Goal: Information Seeking & Learning: Learn about a topic

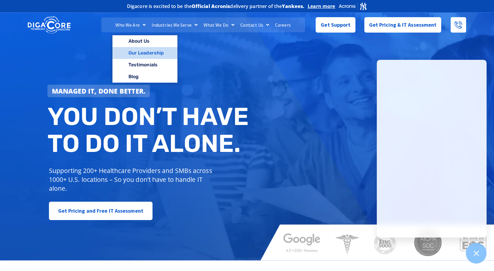
click at [141, 50] on link "Our Leadership" at bounding box center [144, 53] width 65 height 12
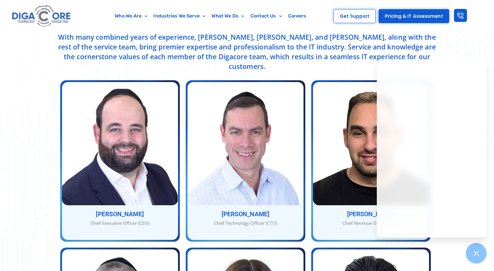
scroll to position [297, 0]
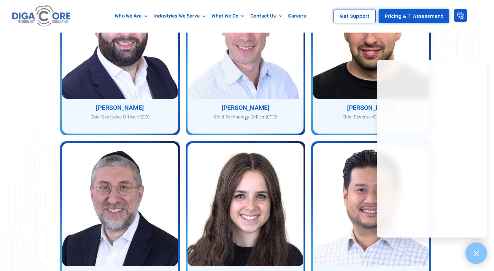
click at [480, 256] on icon at bounding box center [476, 254] width 8 height 8
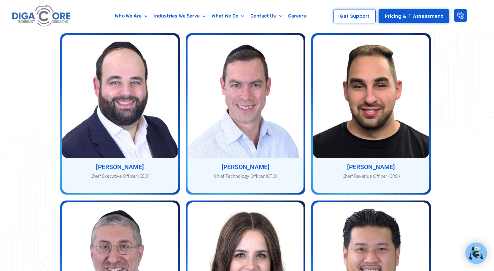
scroll to position [178, 0]
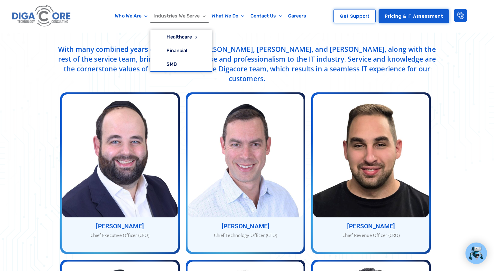
click at [191, 16] on link "Industries We Serve" at bounding box center [179, 16] width 58 height 14
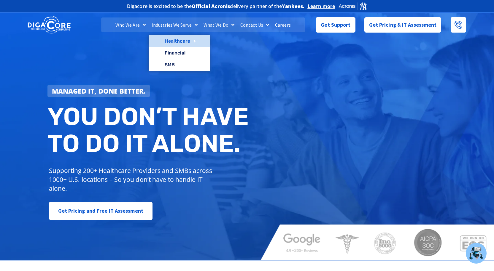
click at [180, 40] on link "Healthcare" at bounding box center [179, 41] width 61 height 12
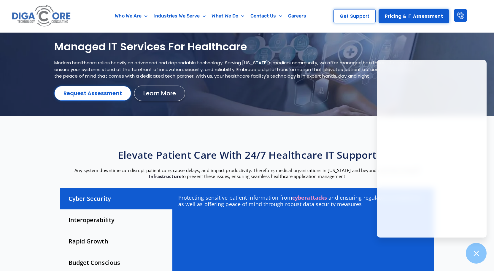
scroll to position [30, 0]
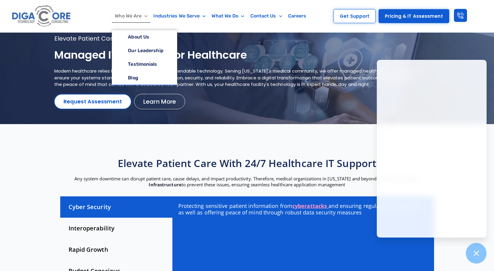
click at [130, 15] on link "Who We Are" at bounding box center [131, 16] width 39 height 14
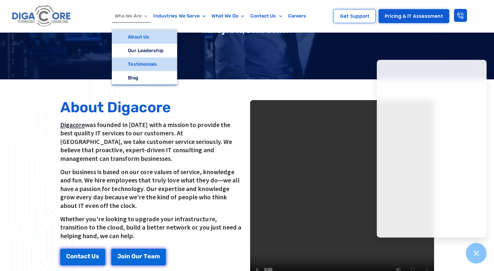
scroll to position [89, 0]
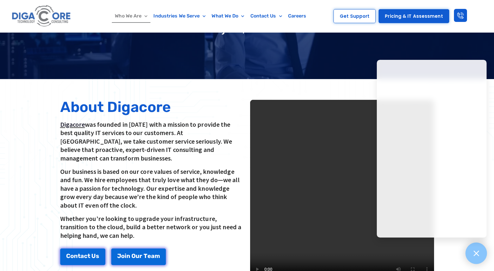
click at [480, 257] on icon at bounding box center [476, 254] width 8 height 8
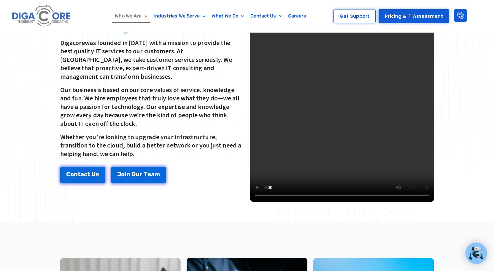
scroll to position [178, 0]
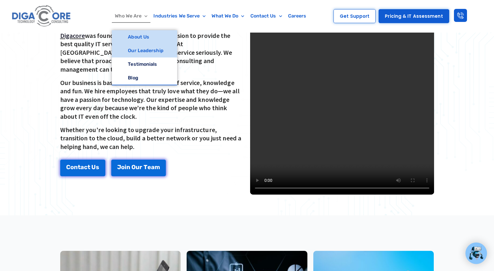
click at [153, 51] on link "Our Leadership" at bounding box center [144, 51] width 65 height 14
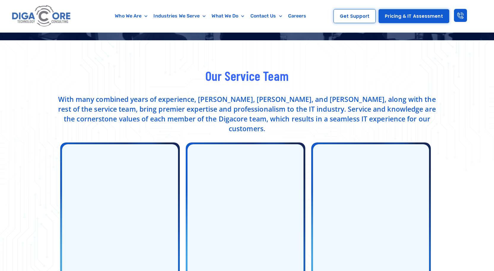
scroll to position [148, 0]
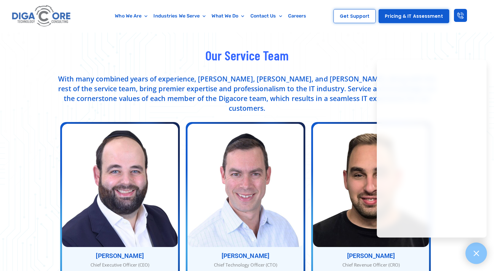
click at [477, 254] on icon at bounding box center [476, 254] width 8 height 8
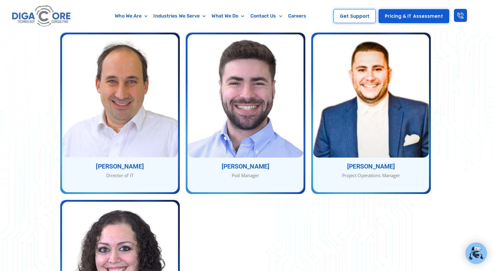
scroll to position [564, 0]
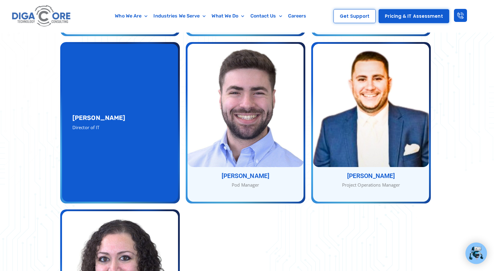
click at [146, 144] on div "[PERSON_NAME] Director of IT [PERSON_NAME] Director of IT" at bounding box center [120, 123] width 116 height 158
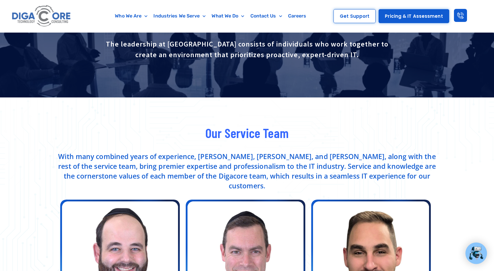
scroll to position [0, 0]
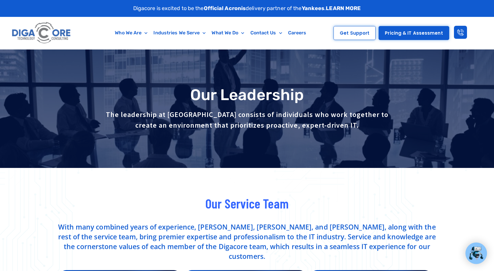
click at [353, 8] on link "LEARN MORE" at bounding box center [343, 8] width 35 height 7
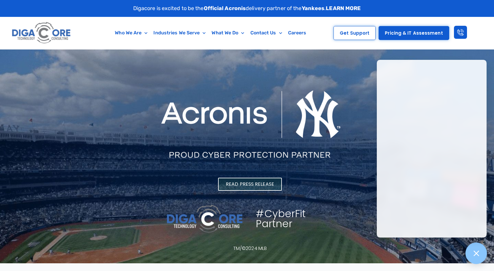
drag, startPoint x: 481, startPoint y: 256, endPoint x: 478, endPoint y: 255, distance: 3.6
click at [481, 256] on div at bounding box center [476, 254] width 22 height 22
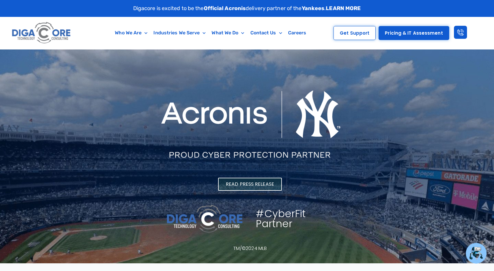
click at [252, 186] on span "Read Press Release" at bounding box center [250, 184] width 48 height 5
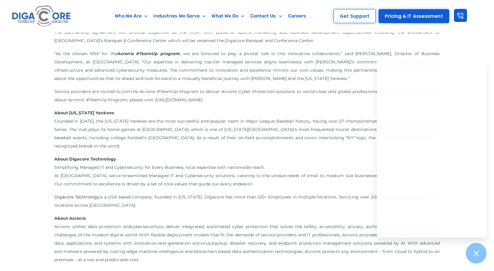
scroll to position [326, 0]
